Goal: Information Seeking & Learning: Learn about a topic

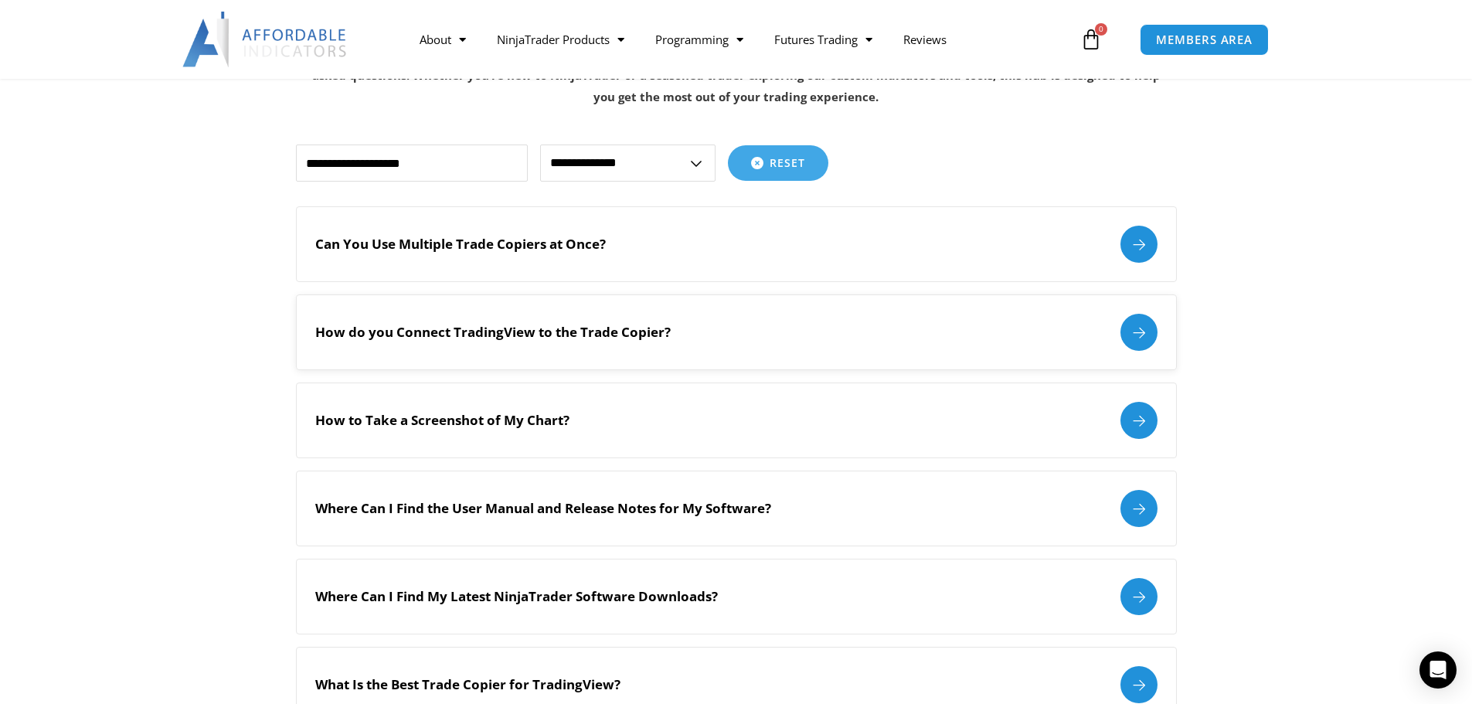
scroll to position [309, 0]
click at [811, 246] on div "Can You Use Multiple Trade Copiers at Once?" at bounding box center [736, 243] width 842 height 37
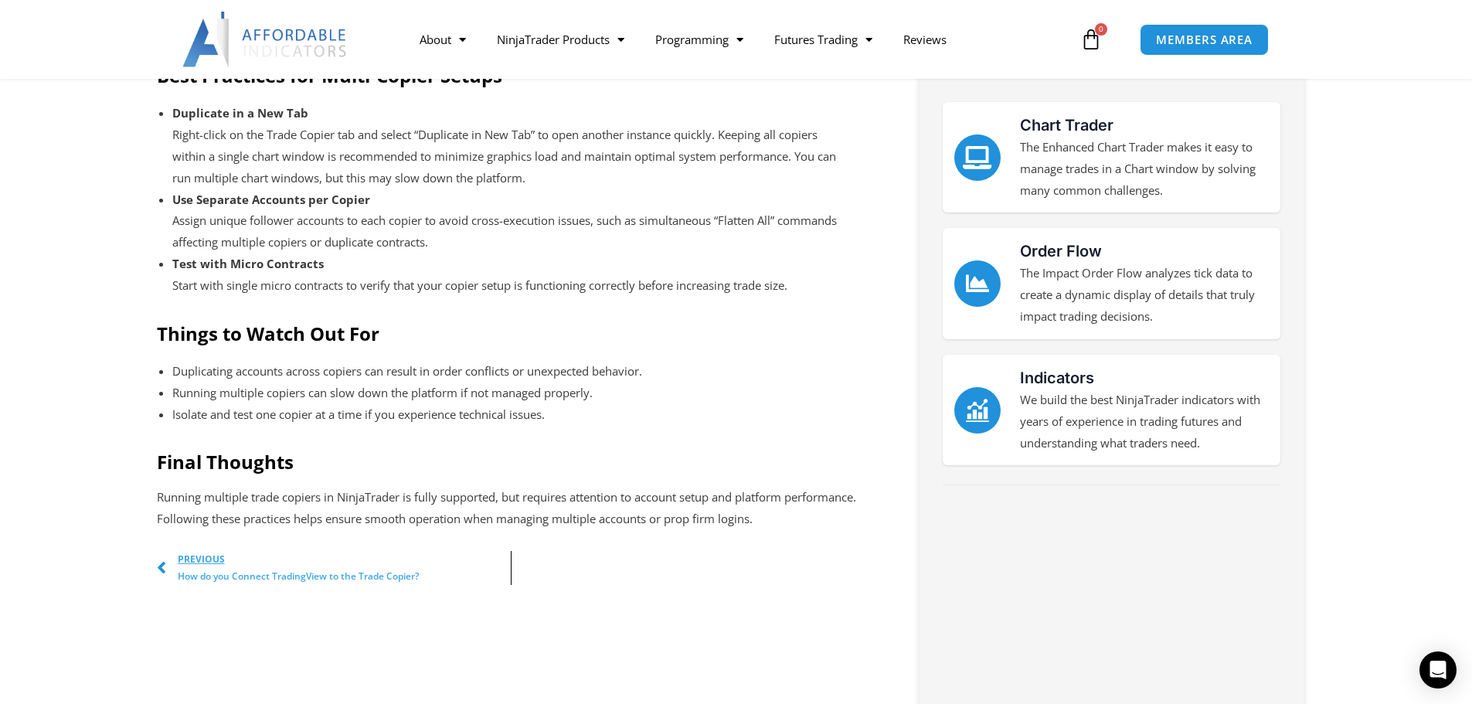
scroll to position [386, 0]
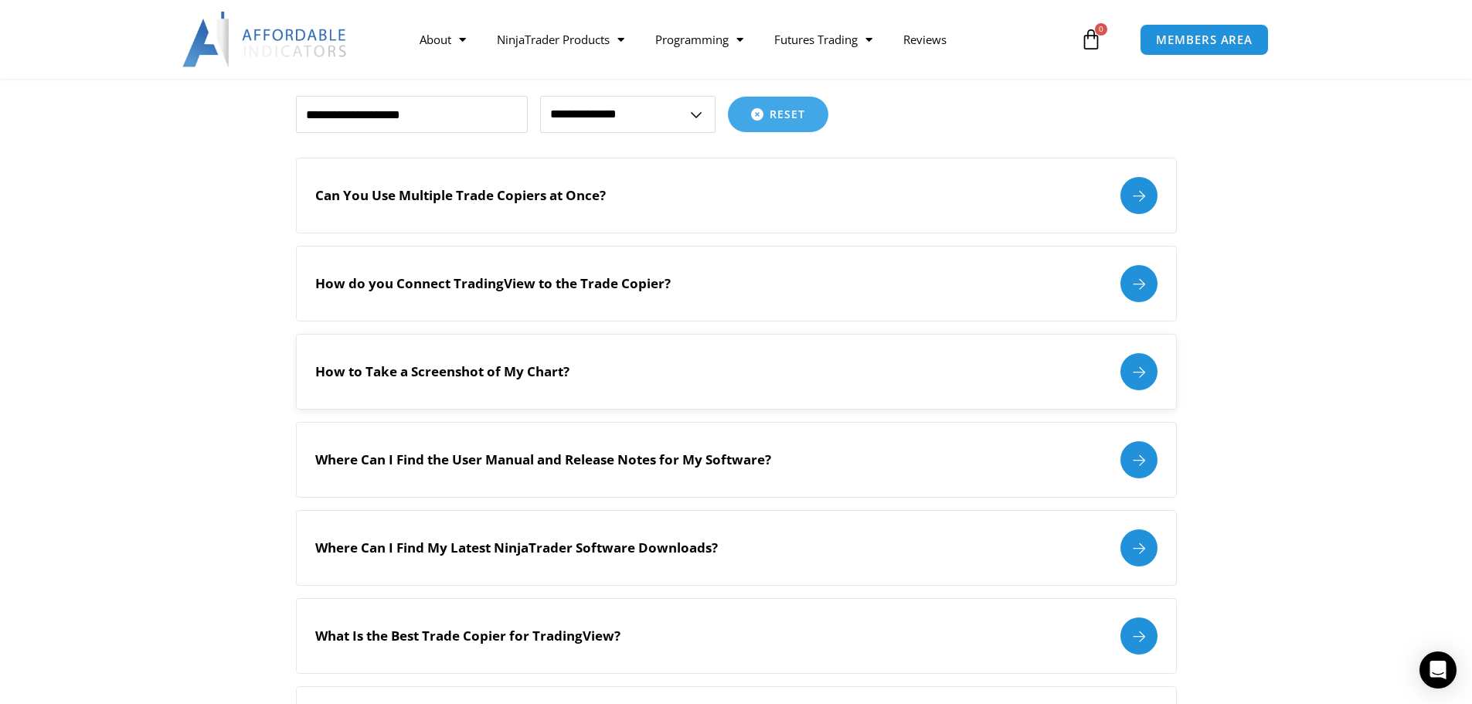
scroll to position [417, 0]
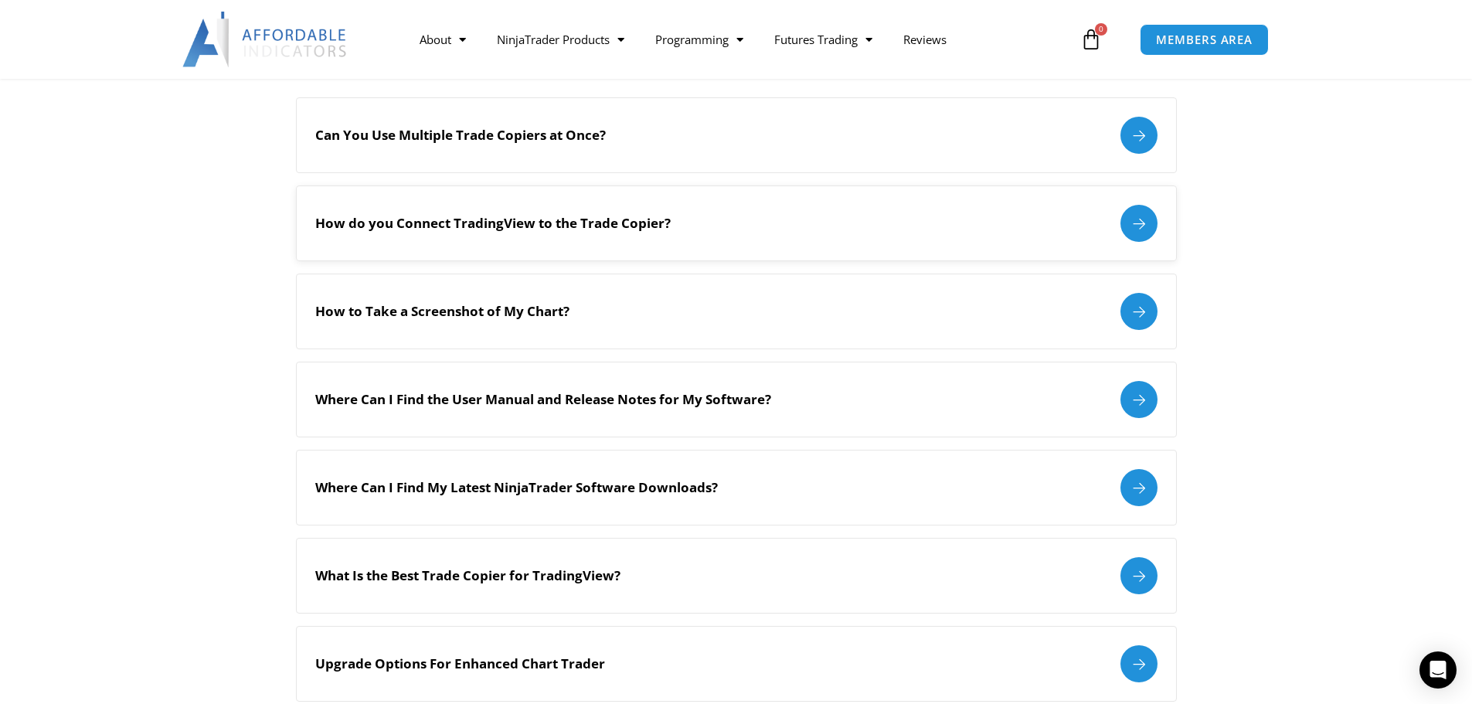
click at [654, 234] on div "How do you Connect TradingView to the Trade Copier?" at bounding box center [736, 223] width 842 height 37
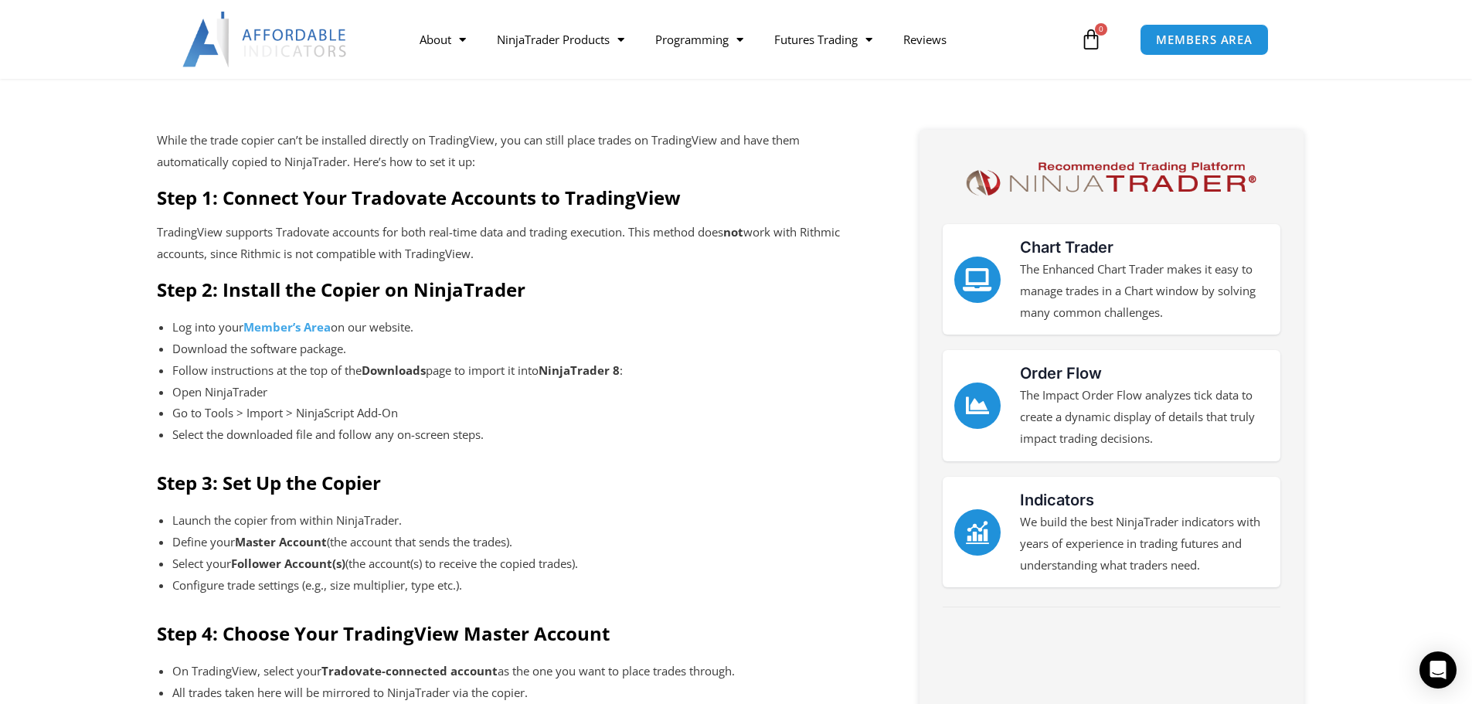
scroll to position [464, 0]
